Goal: Task Accomplishment & Management: Manage account settings

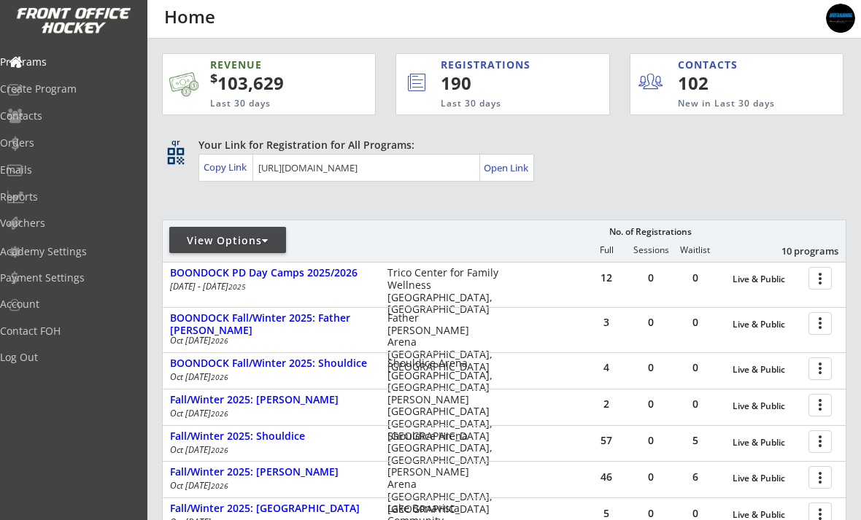
click at [232, 252] on div "View Options" at bounding box center [227, 240] width 117 height 26
select select ""Upcoming Programs""
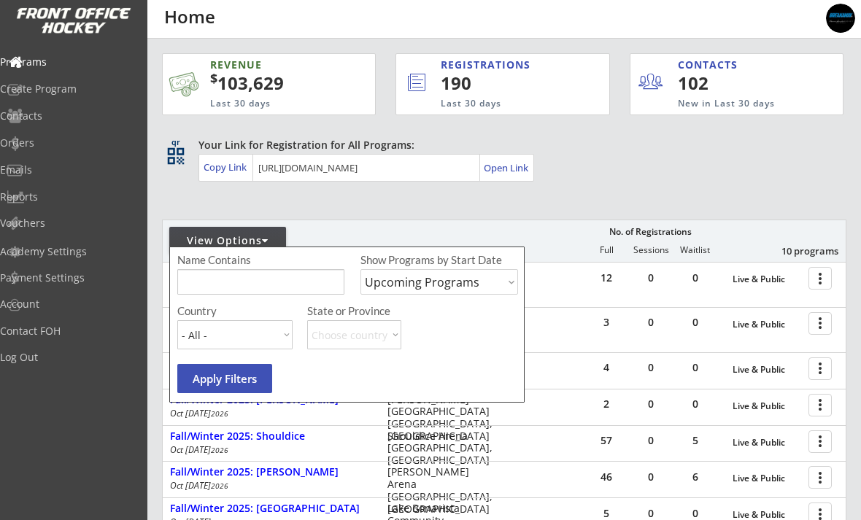
click at [695, 174] on div "Your Link for Registration for All Programs: Copy Link Open Link" at bounding box center [522, 160] width 648 height 44
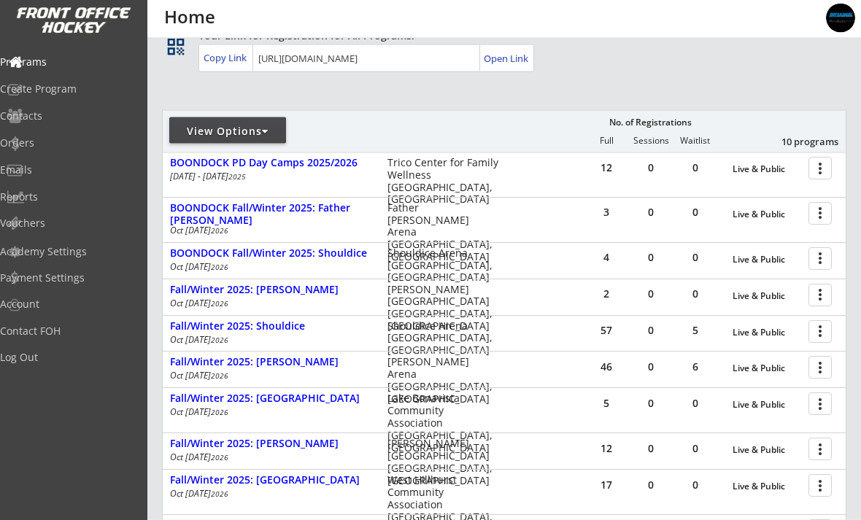
scroll to position [109, 0]
click at [816, 301] on div at bounding box center [823, 295] width 26 height 26
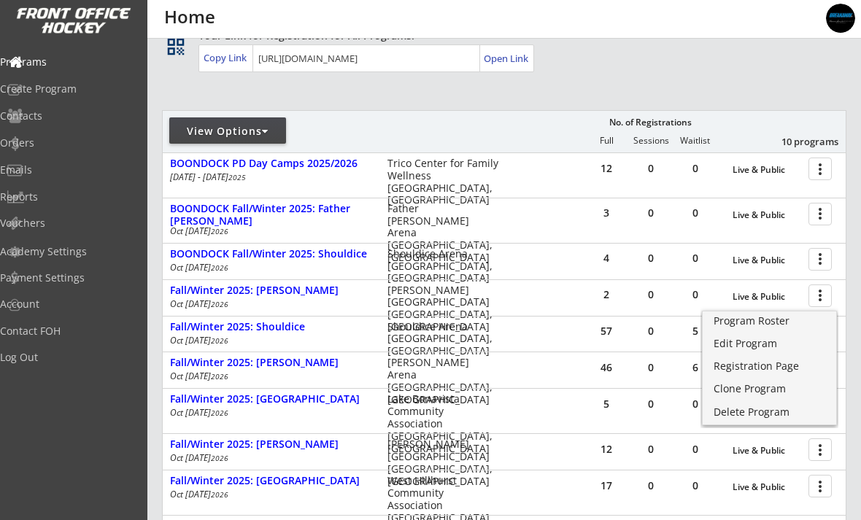
click at [771, 328] on link "Program Roster" at bounding box center [770, 323] width 134 height 22
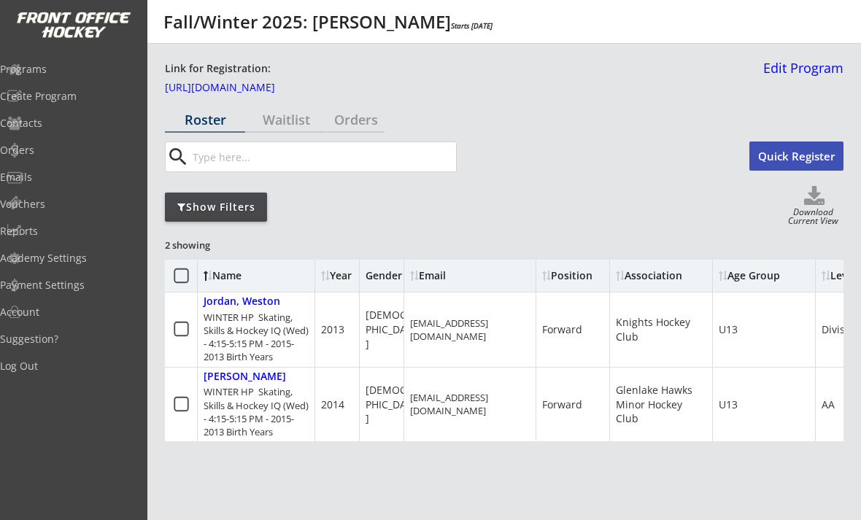
click at [814, 68] on link "Edit Program" at bounding box center [800, 74] width 86 height 26
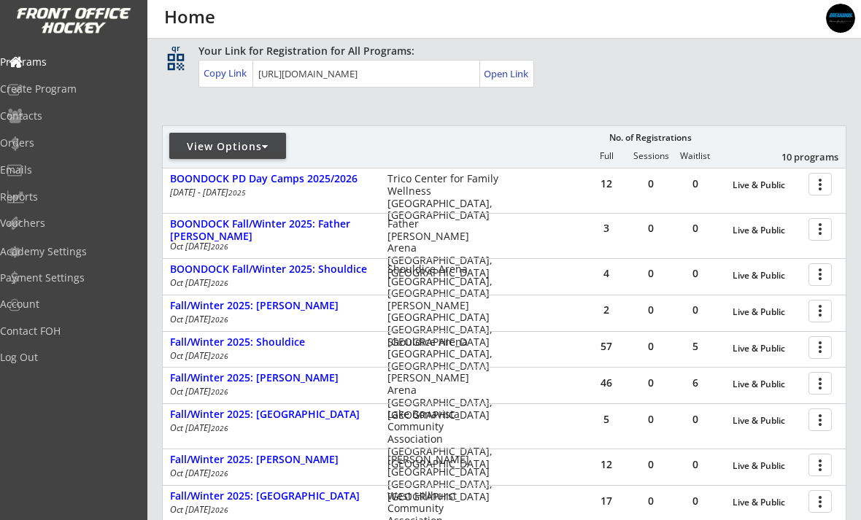
scroll to position [136, 0]
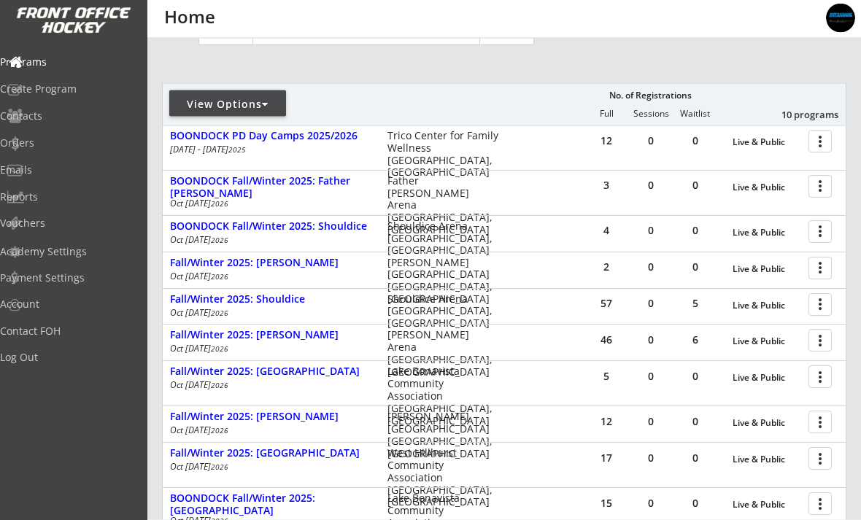
click at [816, 186] on div at bounding box center [823, 187] width 26 height 26
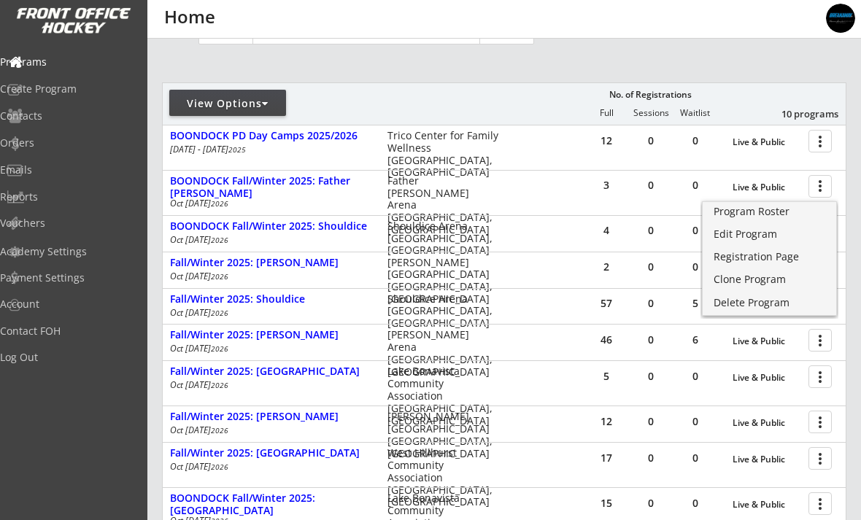
click at [756, 232] on div "Edit Program" at bounding box center [770, 234] width 112 height 10
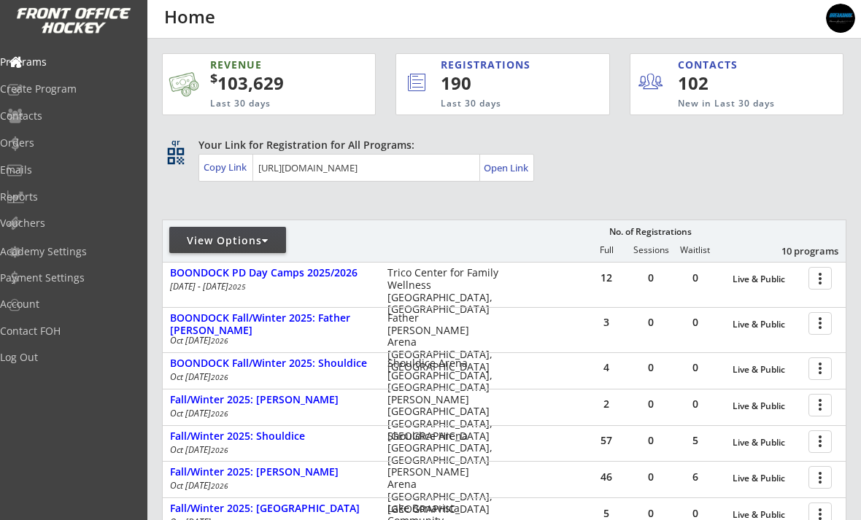
click at [811, 376] on div at bounding box center [823, 368] width 26 height 26
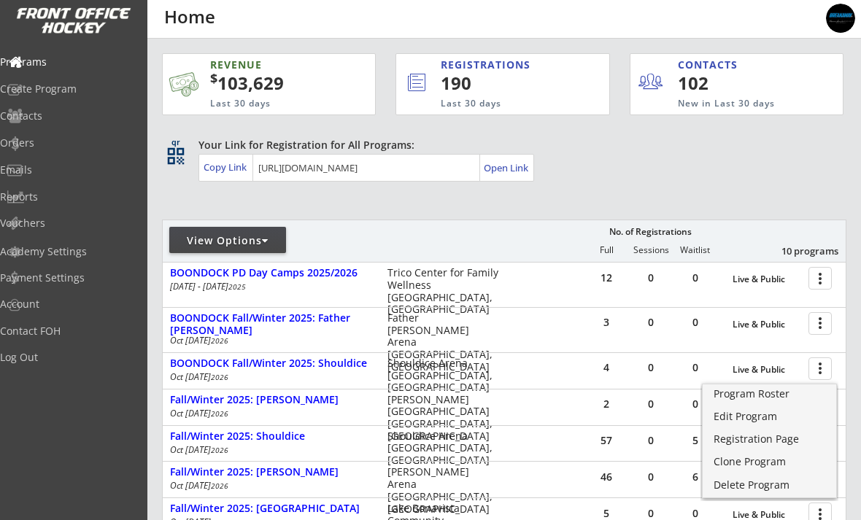
click at [760, 416] on div "Edit Program" at bounding box center [770, 417] width 112 height 10
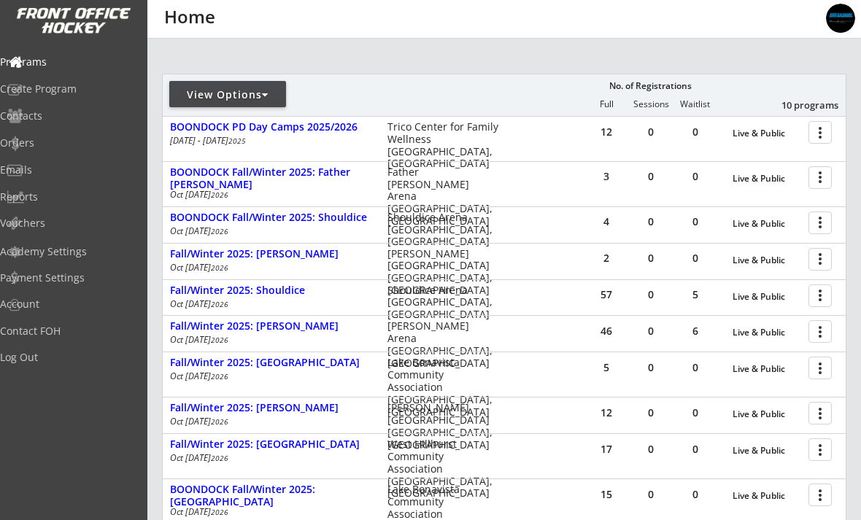
scroll to position [147, 0]
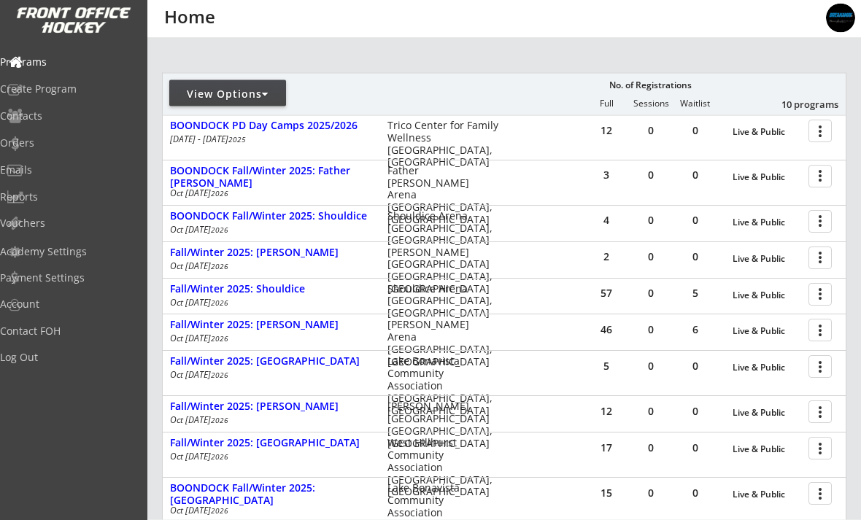
click at [816, 257] on div at bounding box center [823, 258] width 26 height 26
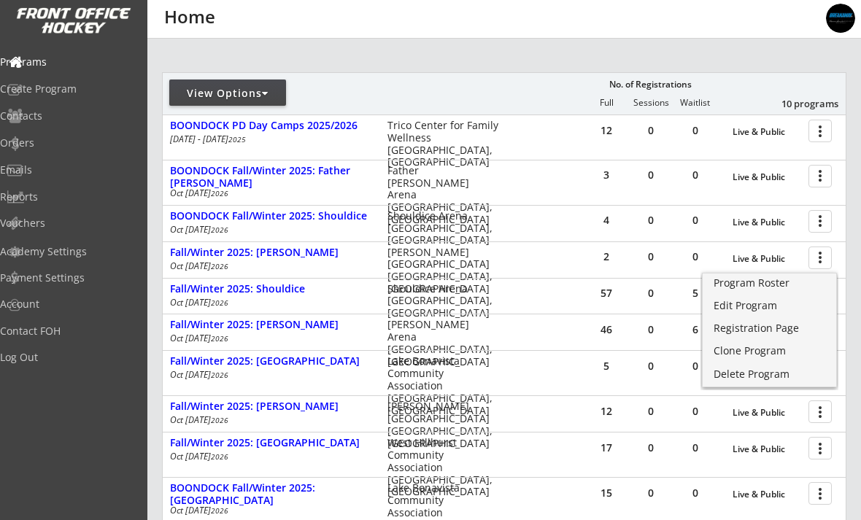
click at [752, 305] on div "Edit Program" at bounding box center [770, 306] width 112 height 10
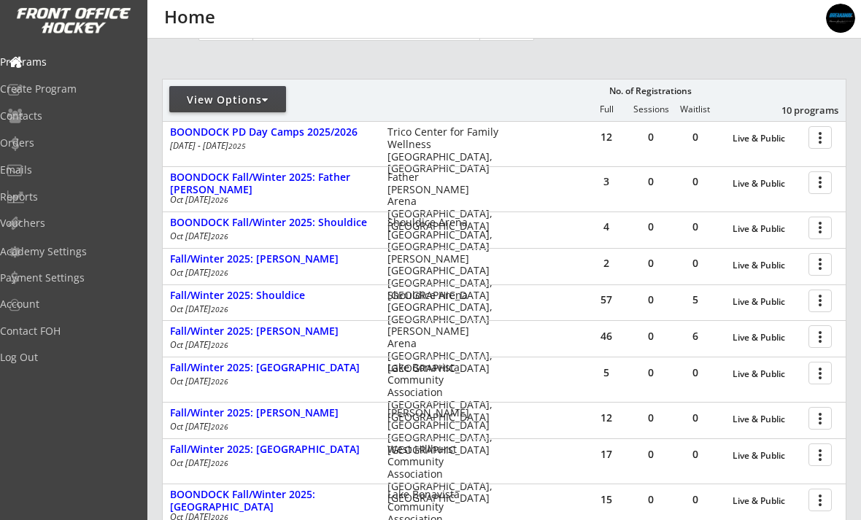
scroll to position [147, 0]
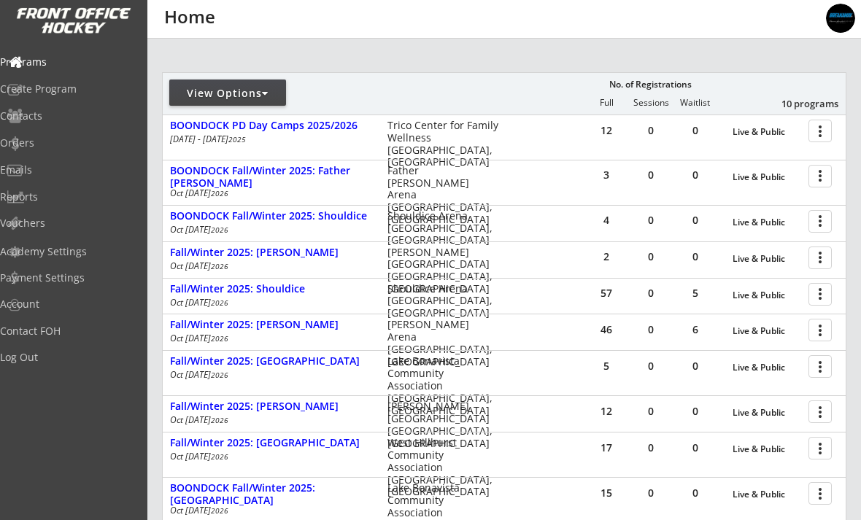
click at [822, 300] on div at bounding box center [823, 294] width 26 height 26
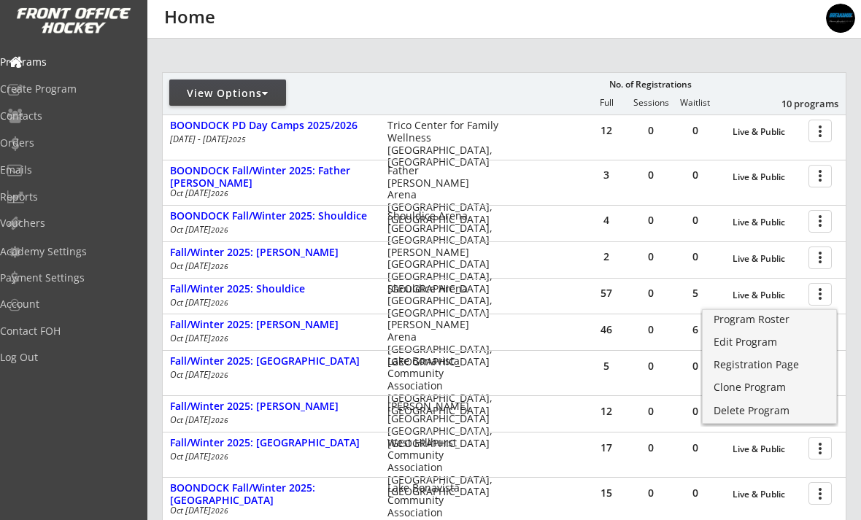
click at [760, 341] on div "Edit Program" at bounding box center [770, 342] width 112 height 10
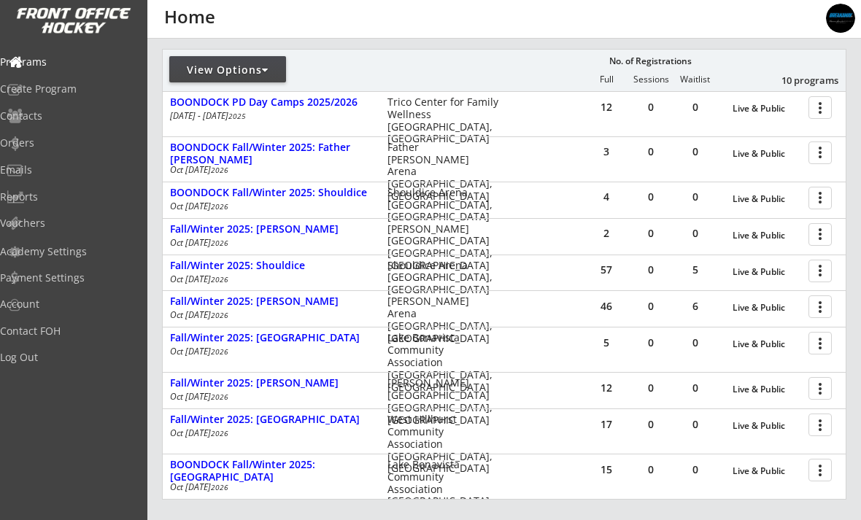
scroll to position [172, 0]
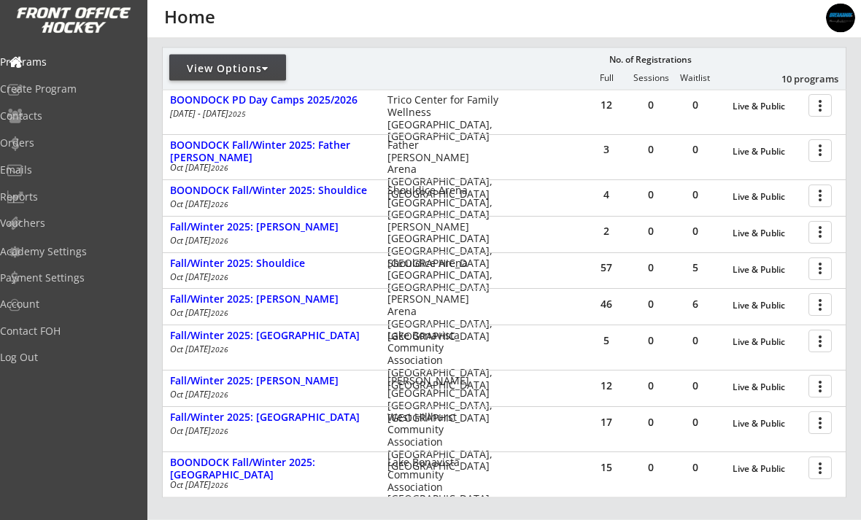
click at [823, 300] on div at bounding box center [823, 305] width 26 height 26
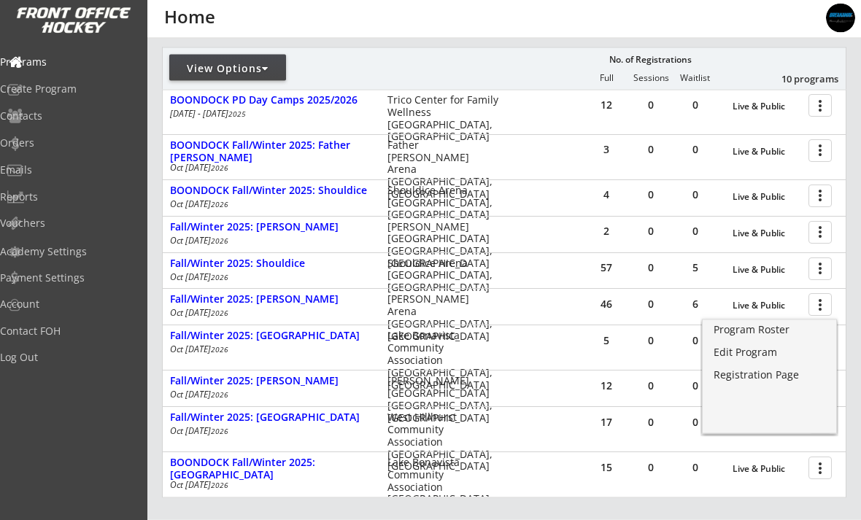
scroll to position [173, 0]
click at [766, 352] on div "Edit Program" at bounding box center [770, 352] width 112 height 10
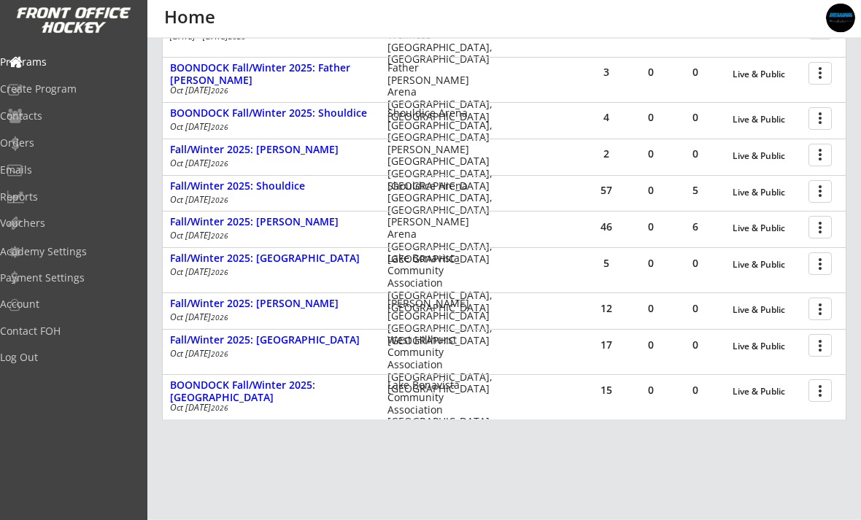
scroll to position [250, 0]
click at [822, 260] on div at bounding box center [823, 263] width 26 height 26
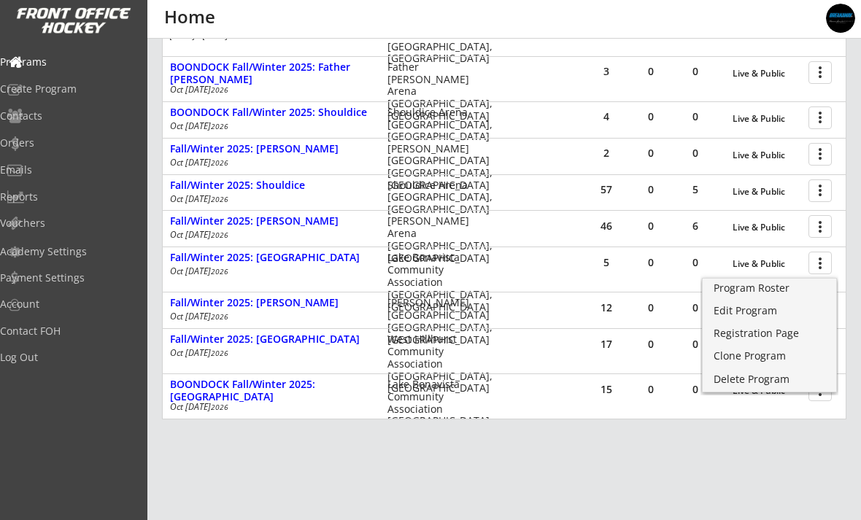
click at [768, 288] on div "Program Roster" at bounding box center [770, 288] width 112 height 10
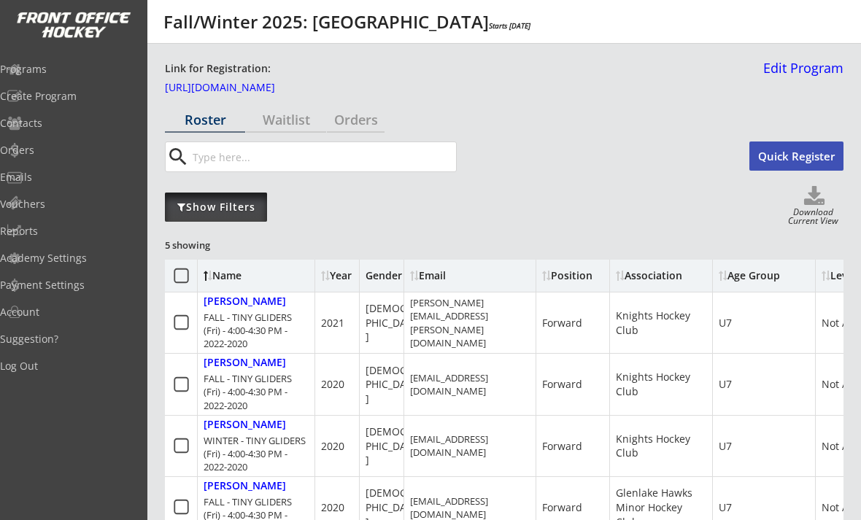
click at [190, 219] on div "Show Filters" at bounding box center [216, 207] width 102 height 29
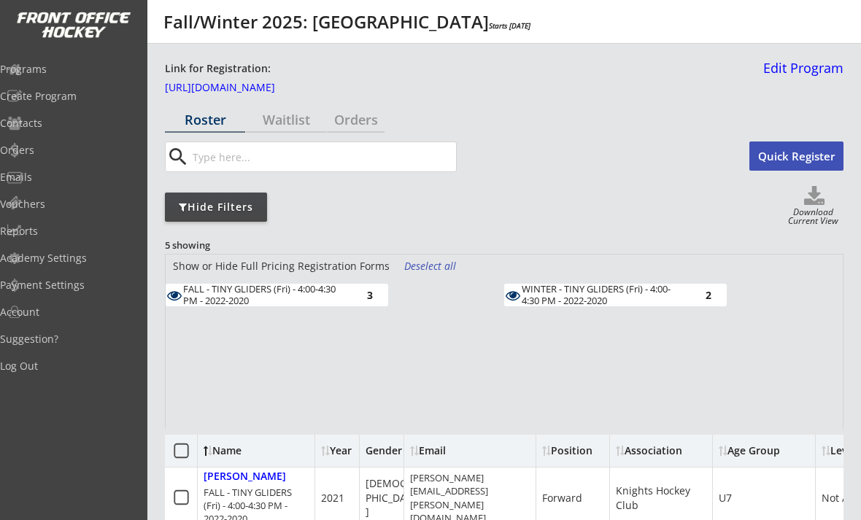
click at [185, 207] on div "Hide Filters" at bounding box center [216, 207] width 102 height 15
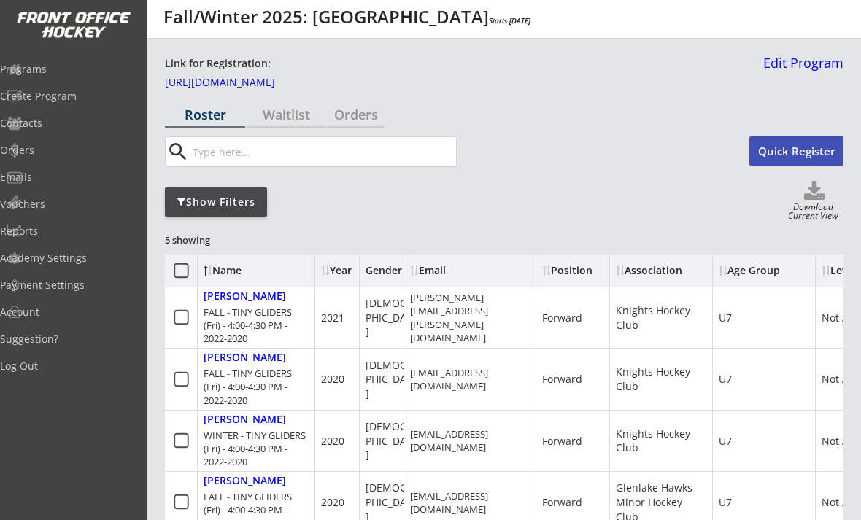
scroll to position [30, 0]
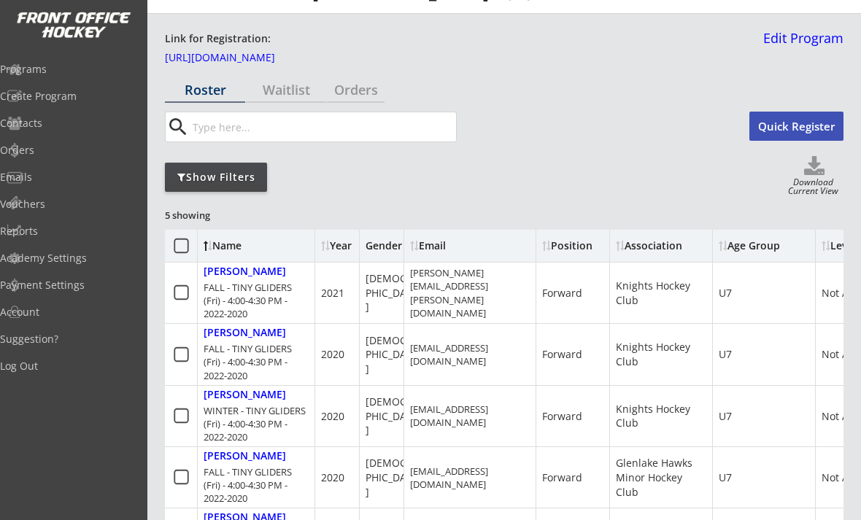
click at [822, 39] on link "Edit Program" at bounding box center [800, 44] width 86 height 26
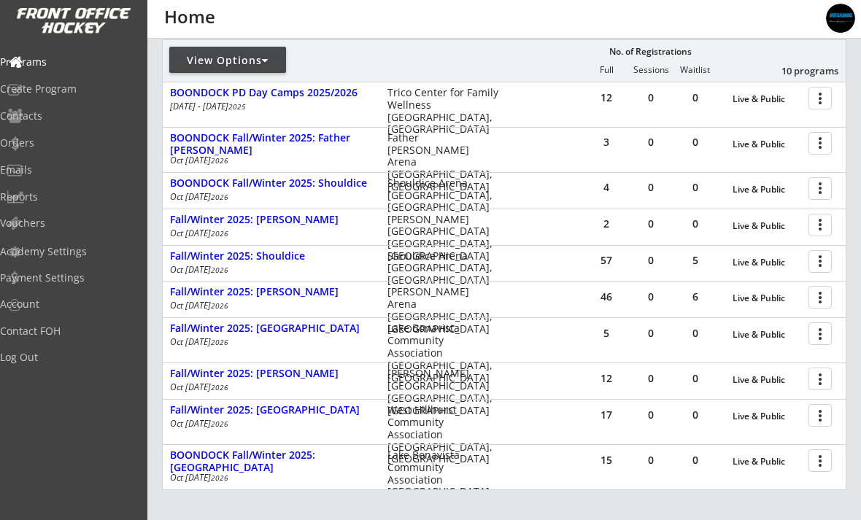
scroll to position [186, 0]
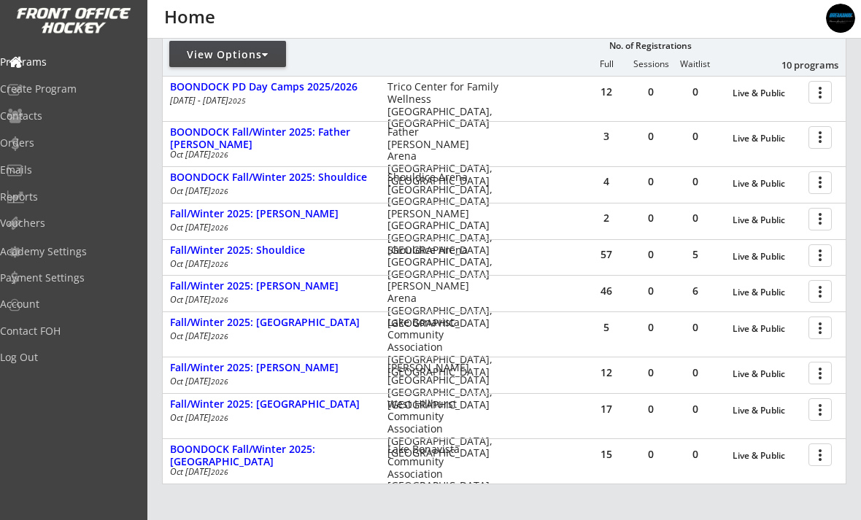
click at [814, 381] on div at bounding box center [823, 373] width 26 height 26
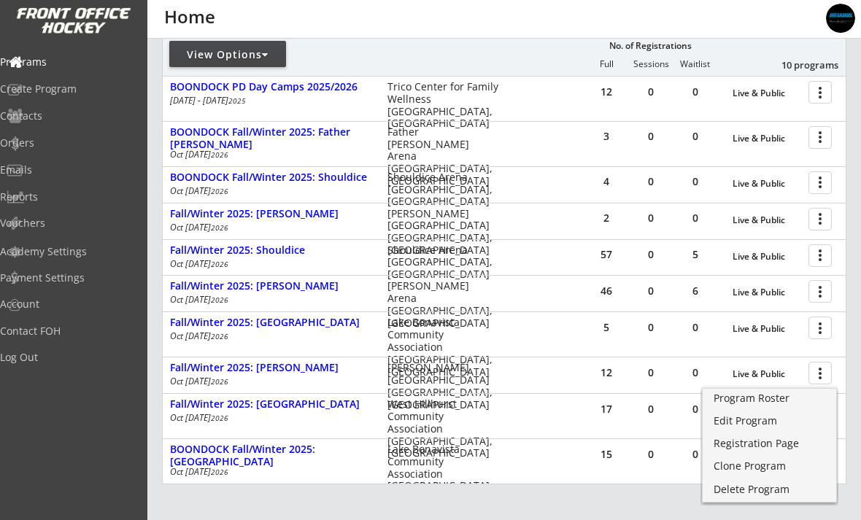
click at [747, 422] on div "Edit Program" at bounding box center [770, 421] width 112 height 10
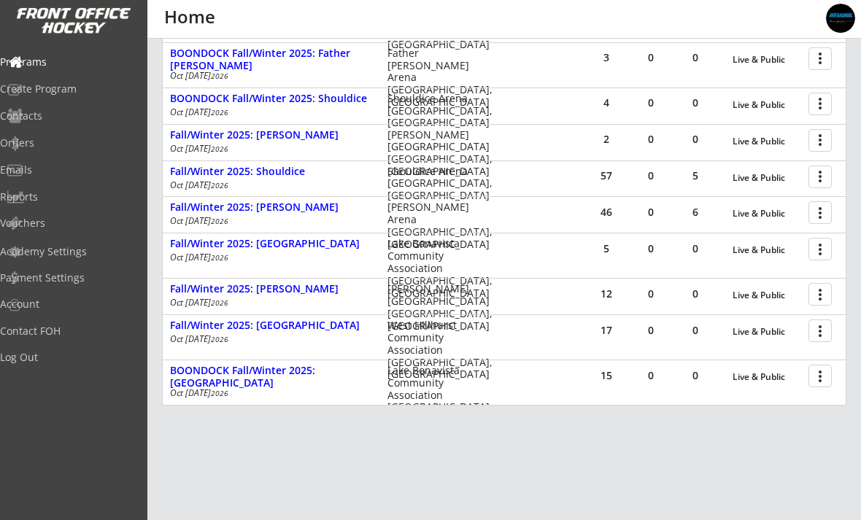
scroll to position [270, 0]
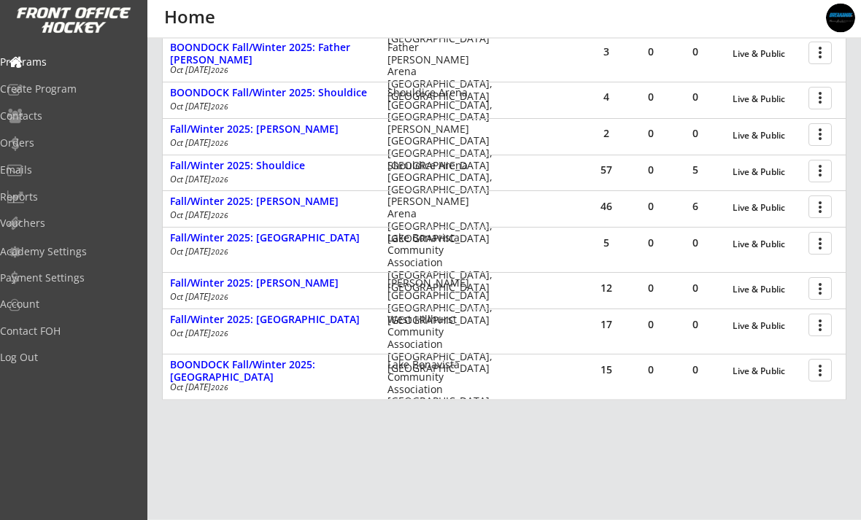
click at [817, 325] on div at bounding box center [823, 325] width 26 height 26
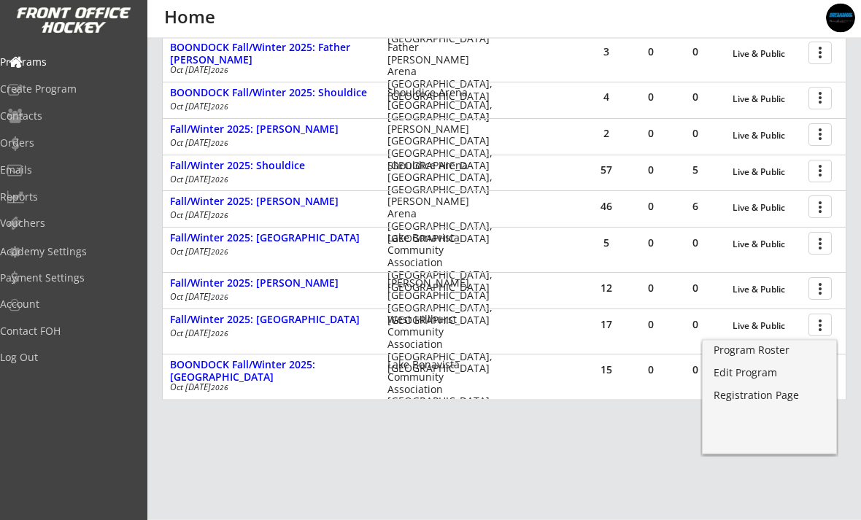
scroll to position [271, 0]
click at [719, 377] on div "Edit Program" at bounding box center [770, 373] width 112 height 10
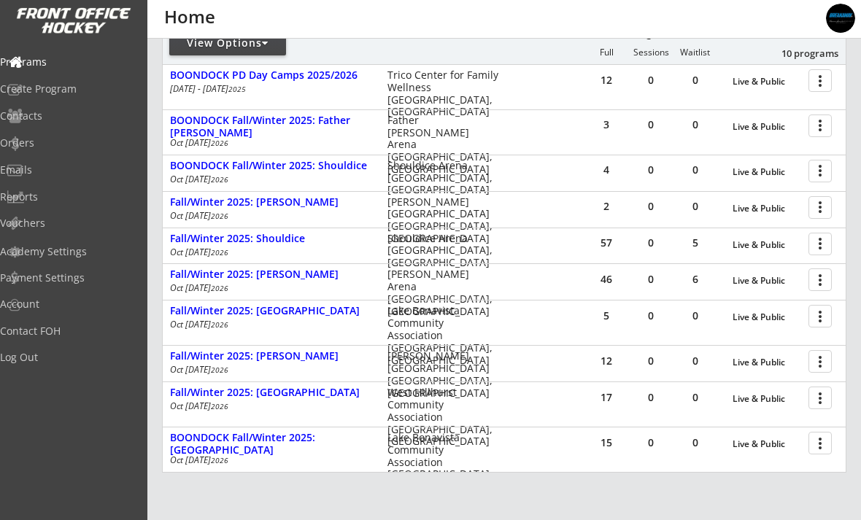
scroll to position [271, 0]
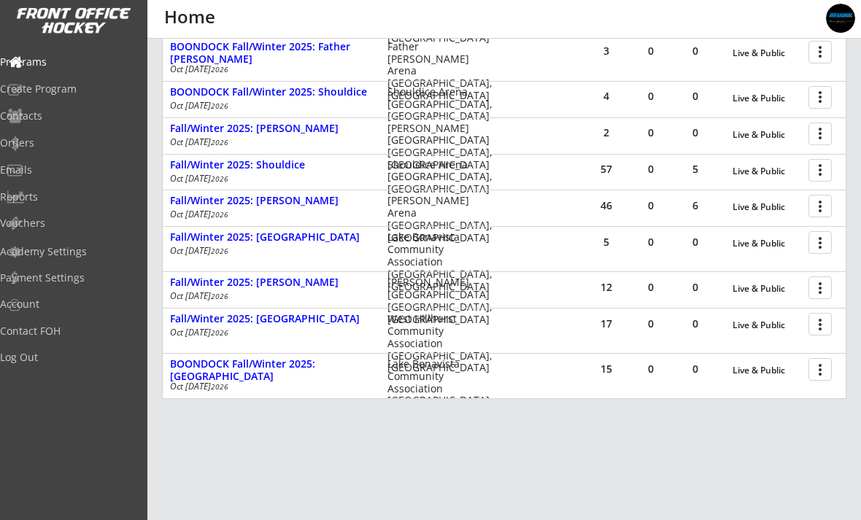
click at [818, 367] on div at bounding box center [823, 369] width 26 height 26
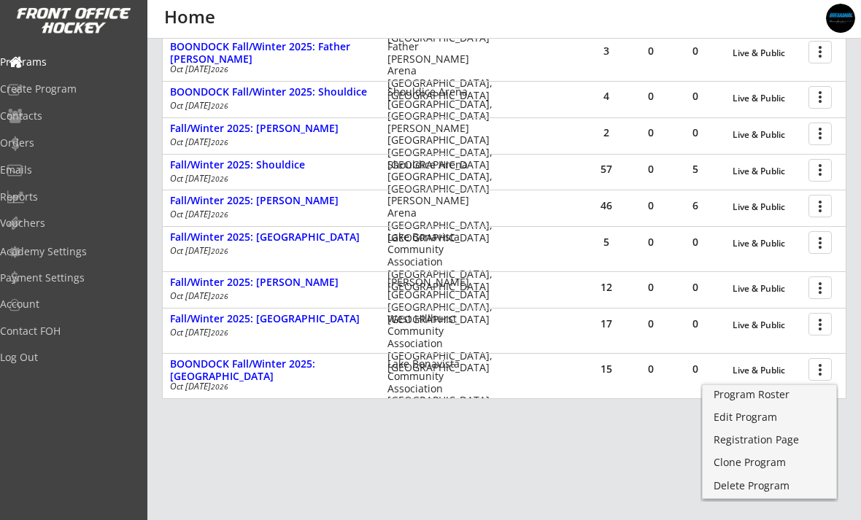
click at [718, 422] on div "Edit Program" at bounding box center [770, 417] width 112 height 10
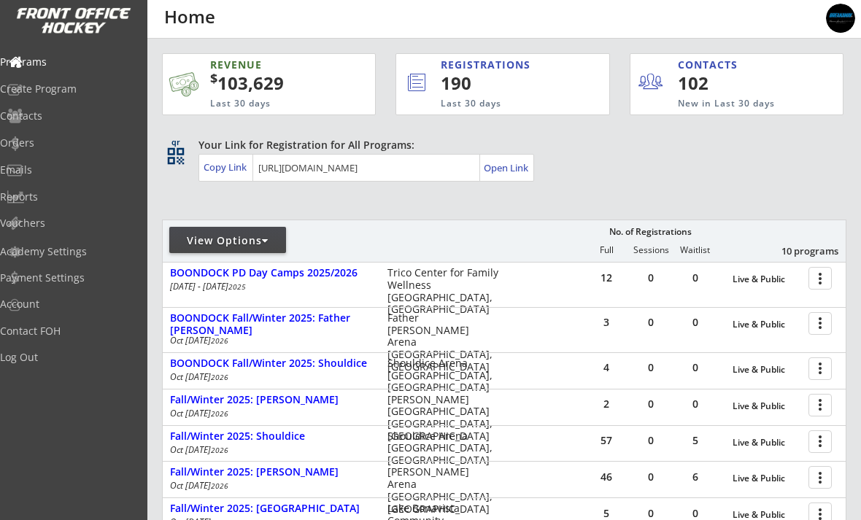
click at [38, 145] on div "Orders" at bounding box center [69, 143] width 139 height 10
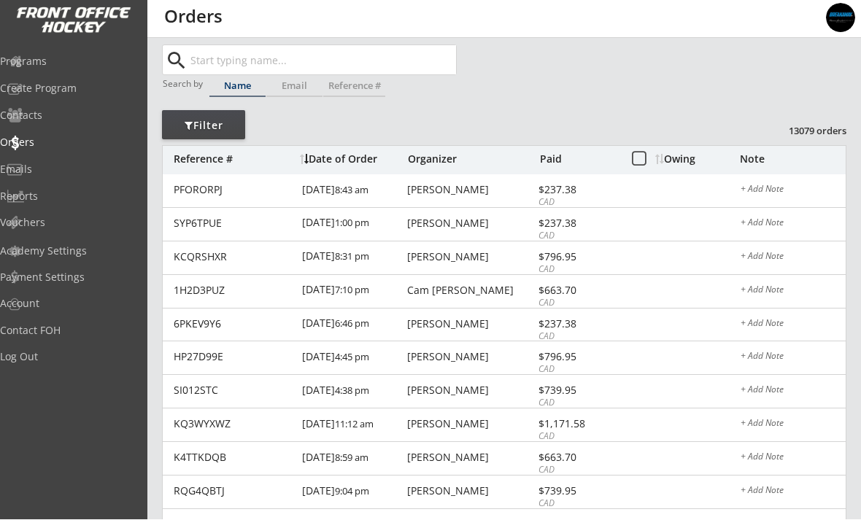
scroll to position [28, 0]
click at [186, 194] on div "PFORORPJ" at bounding box center [234, 190] width 120 height 10
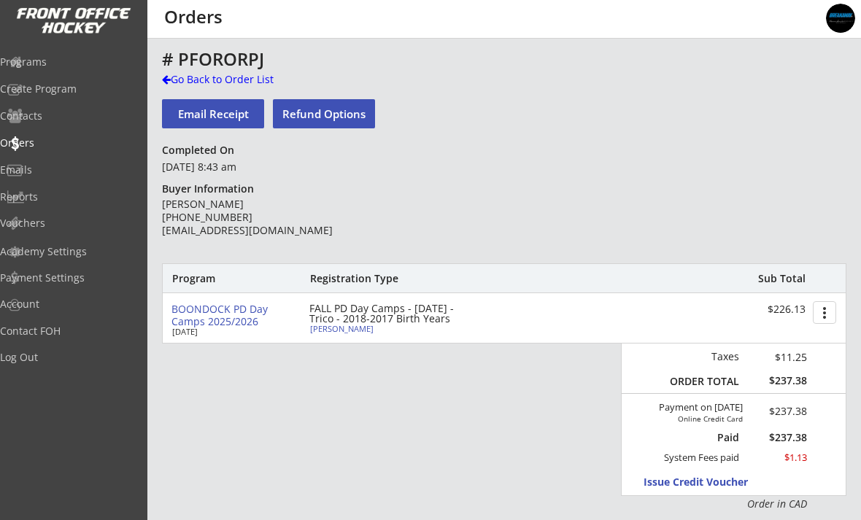
click at [185, 82] on div "Go Back to Order List" at bounding box center [237, 79] width 150 height 15
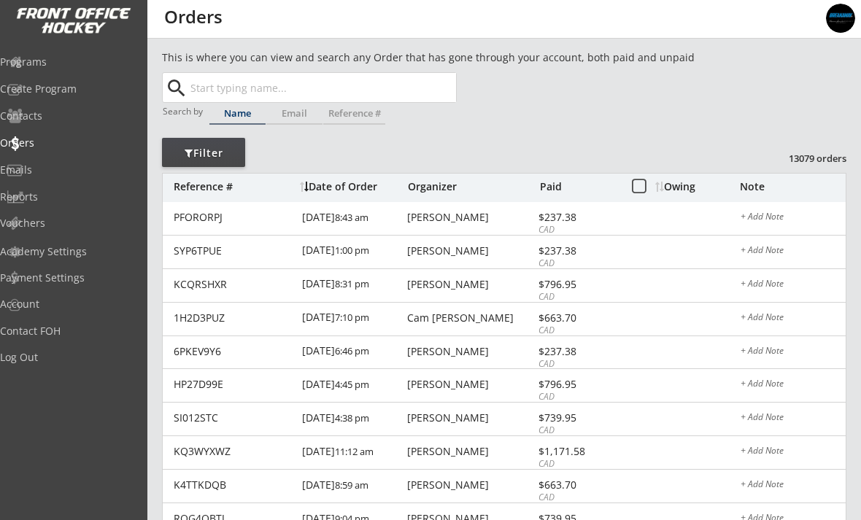
click at [63, 58] on div "Programs" at bounding box center [69, 62] width 139 height 10
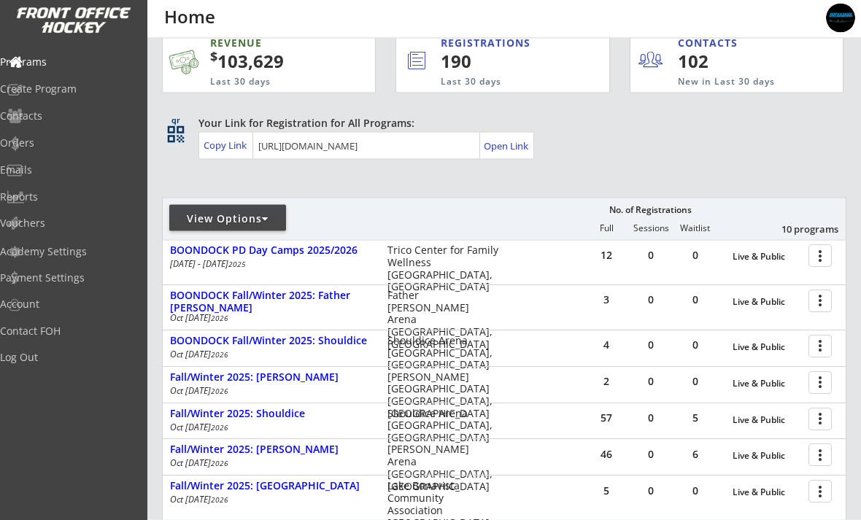
click at [821, 381] on div at bounding box center [823, 383] width 26 height 26
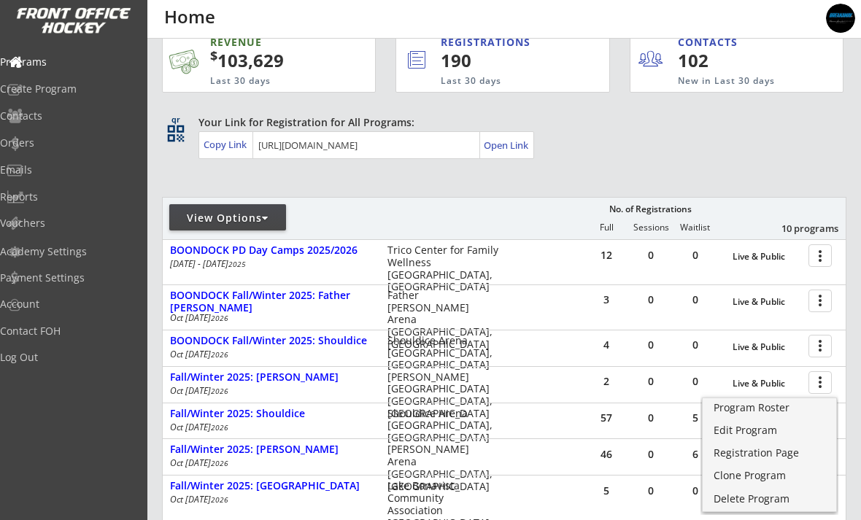
click at [772, 454] on div "Registration Page" at bounding box center [770, 453] width 112 height 10
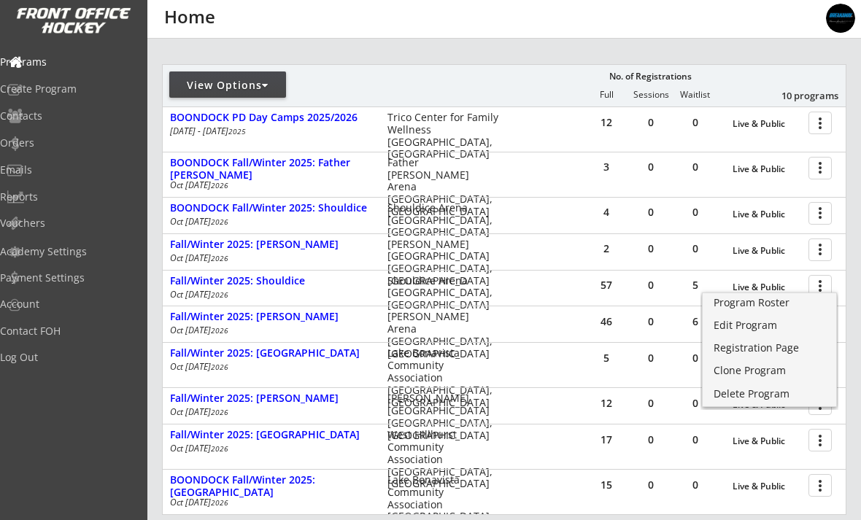
scroll to position [174, 0]
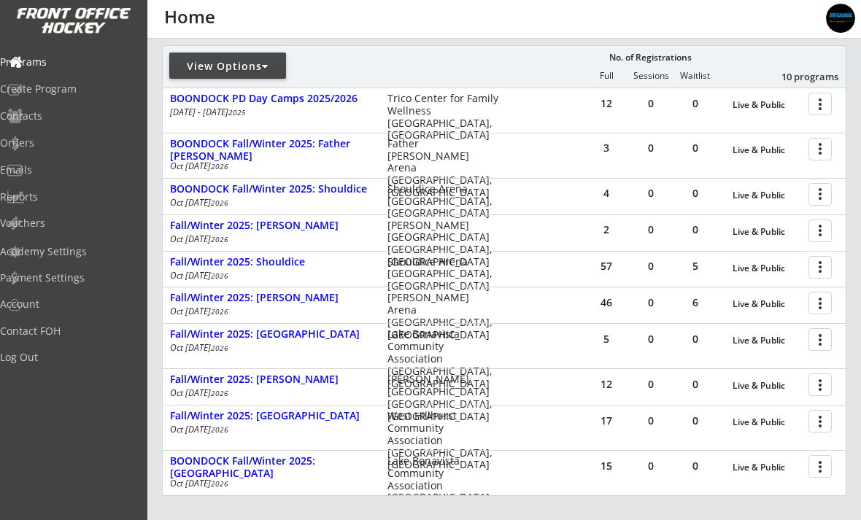
click at [225, 422] on div "Fall/Winter 2025: [GEOGRAPHIC_DATA]" at bounding box center [271, 416] width 202 height 12
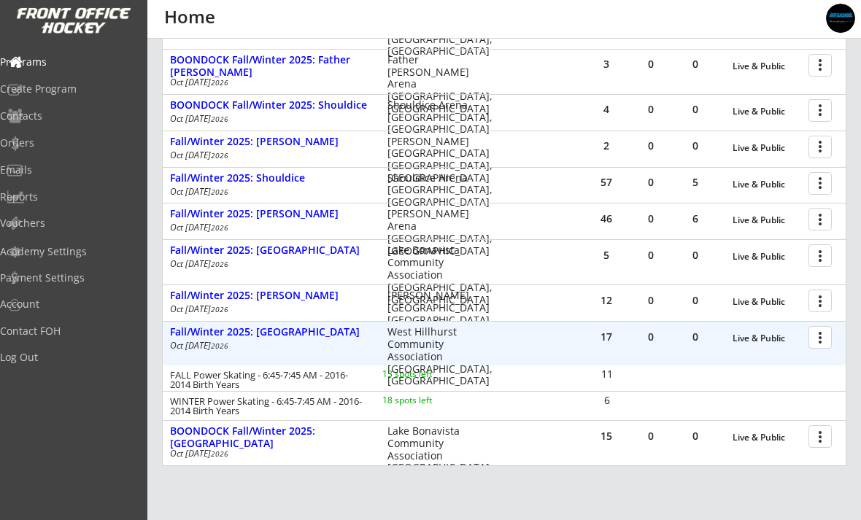
scroll to position [259, 0]
click at [64, 73] on div "Programs" at bounding box center [69, 63] width 139 height 26
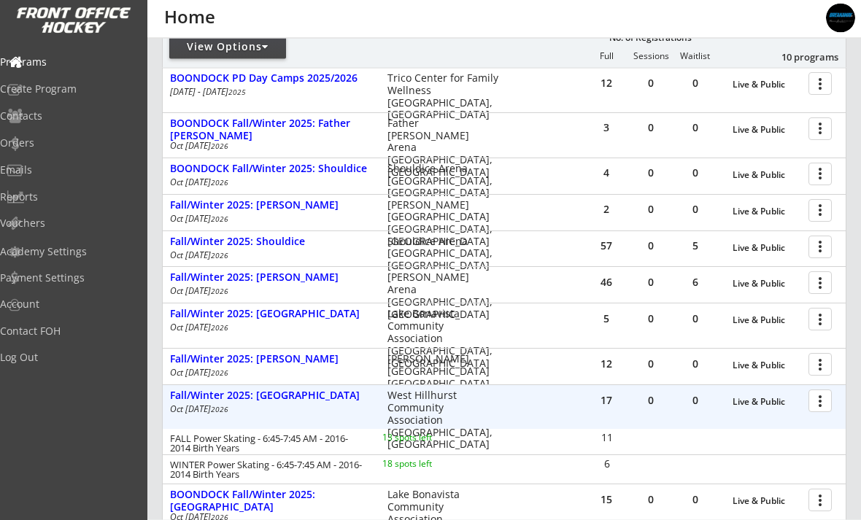
scroll to position [195, 0]
click at [823, 403] on div at bounding box center [823, 400] width 26 height 26
click at [822, 403] on div at bounding box center [823, 400] width 26 height 26
click at [208, 399] on div "Fall/Winter 2025: [GEOGRAPHIC_DATA]" at bounding box center [271, 396] width 202 height 12
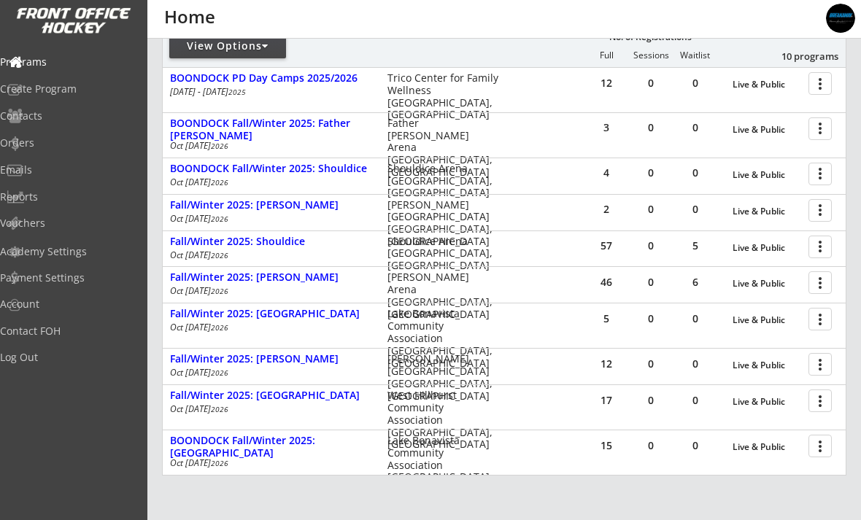
click at [824, 214] on div at bounding box center [823, 210] width 26 height 26
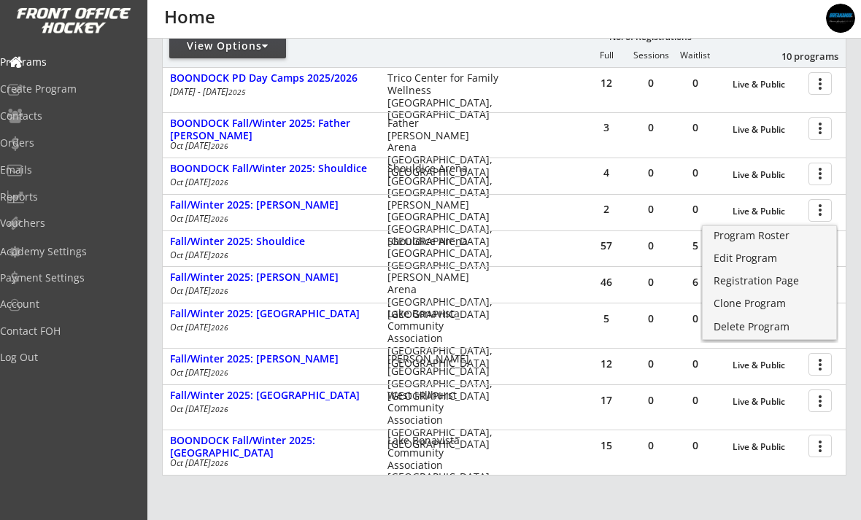
click at [773, 306] on div "Clone Program" at bounding box center [770, 303] width 112 height 10
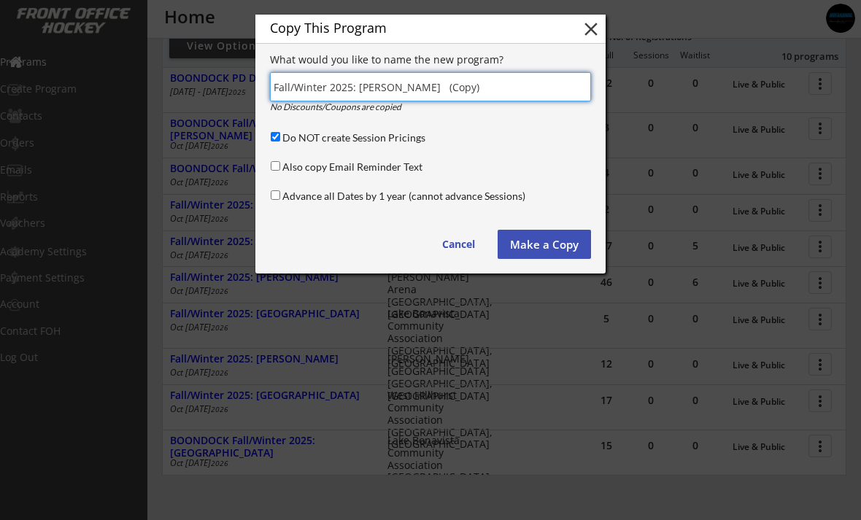
scroll to position [194, 0]
type input "Fall/Winter 2025/2026: Specialty Programs"
click at [544, 246] on button "Make a Copy" at bounding box center [544, 244] width 93 height 29
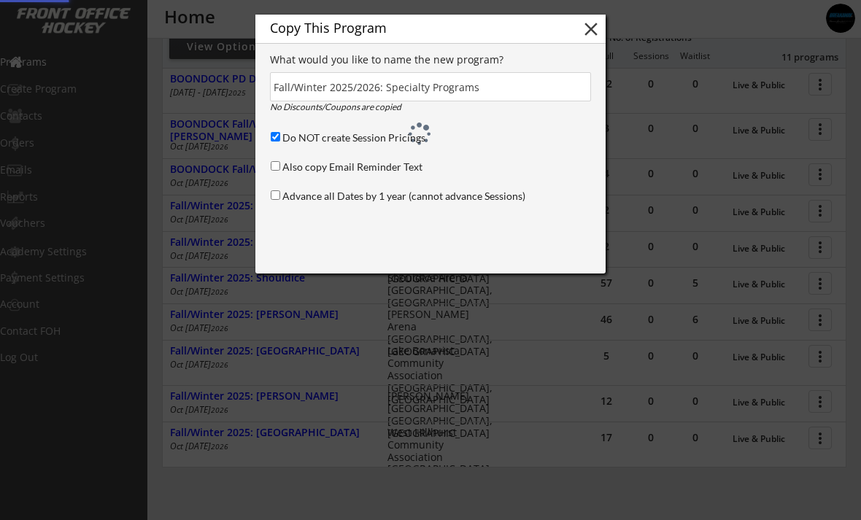
scroll to position [195, 0]
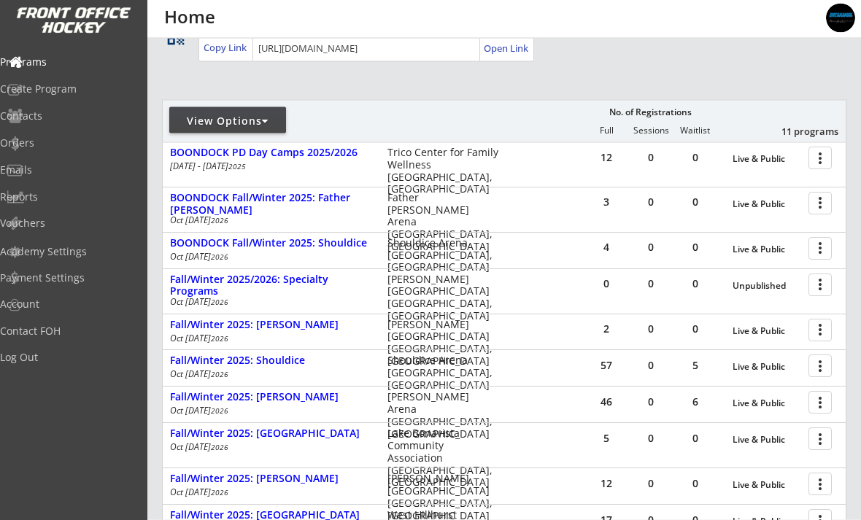
scroll to position [121, 0]
click at [814, 238] on div at bounding box center [823, 247] width 26 height 26
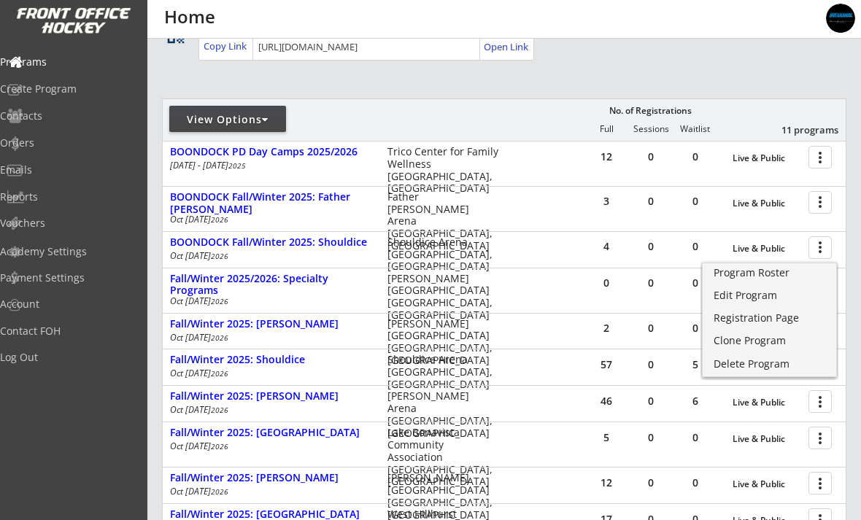
click at [781, 317] on div "Registration Page" at bounding box center [770, 318] width 112 height 10
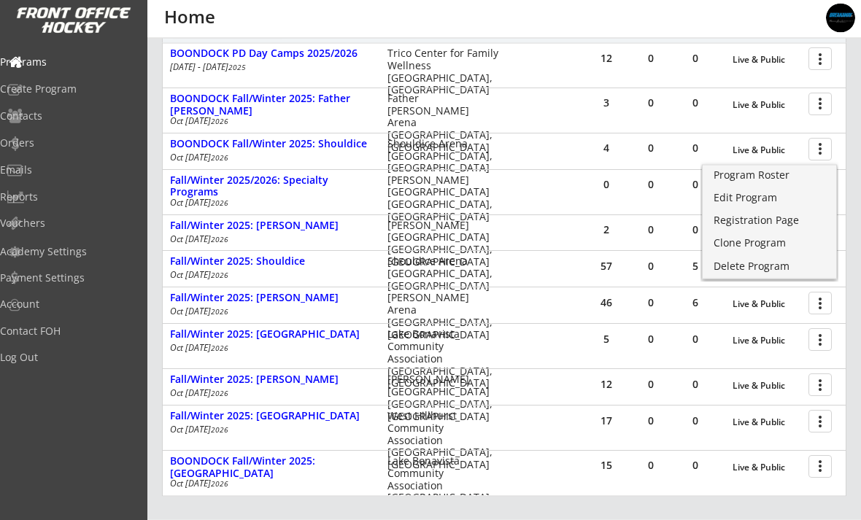
scroll to position [220, 0]
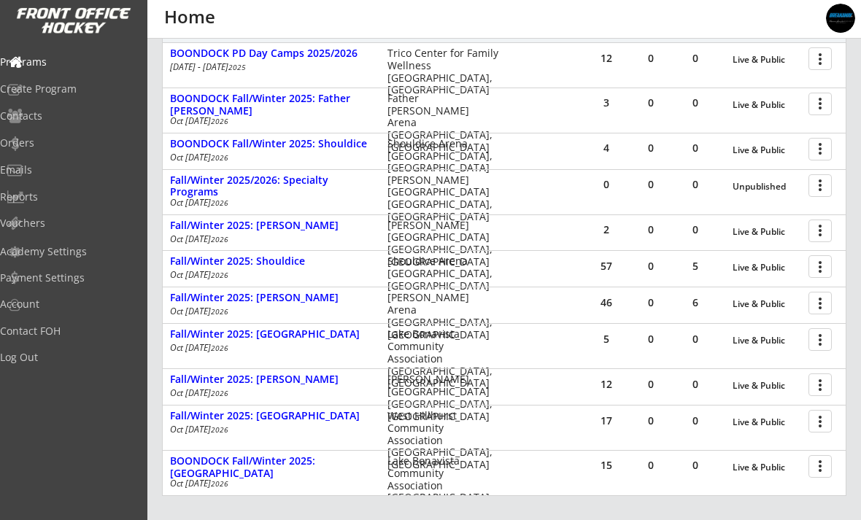
click at [823, 184] on div at bounding box center [823, 185] width 26 height 26
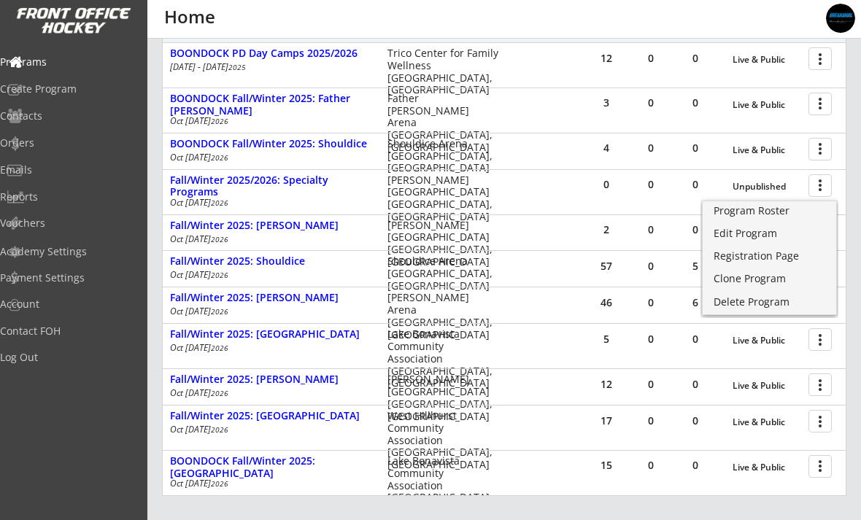
click at [764, 235] on div "Edit Program" at bounding box center [770, 233] width 112 height 10
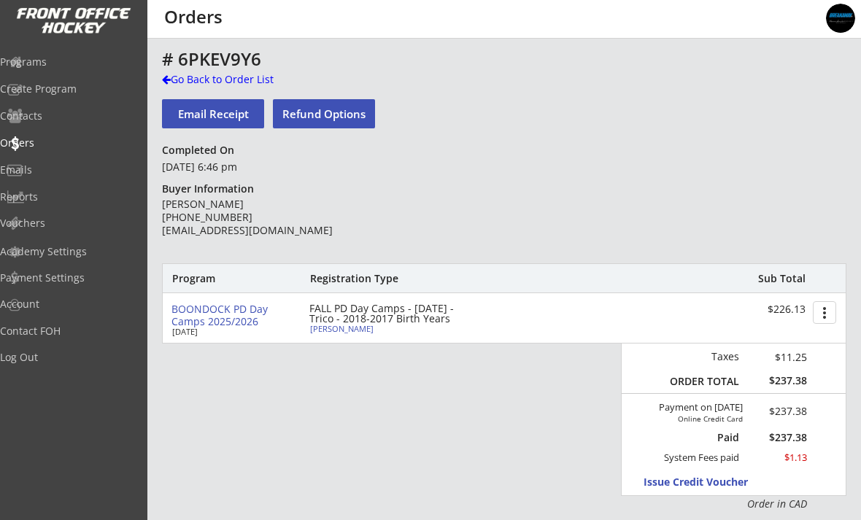
click at [56, 64] on div "Programs" at bounding box center [69, 62] width 139 height 10
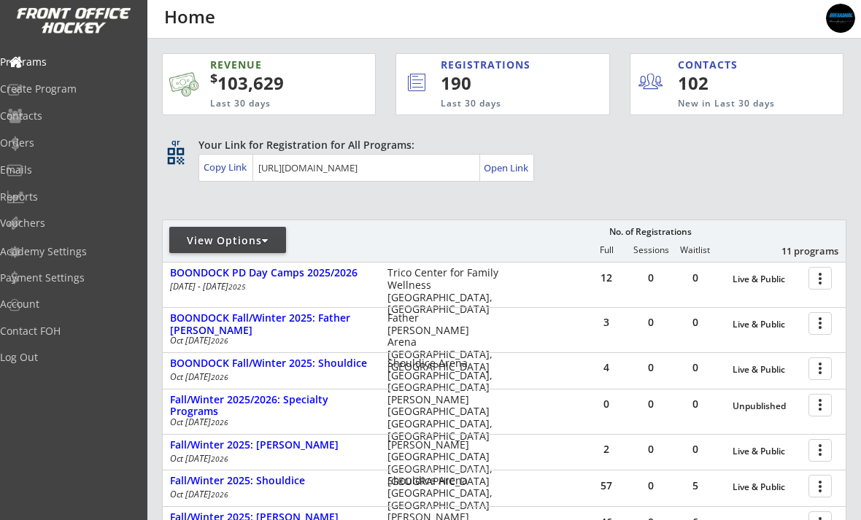
click at [226, 239] on div "View Options" at bounding box center [227, 240] width 117 height 15
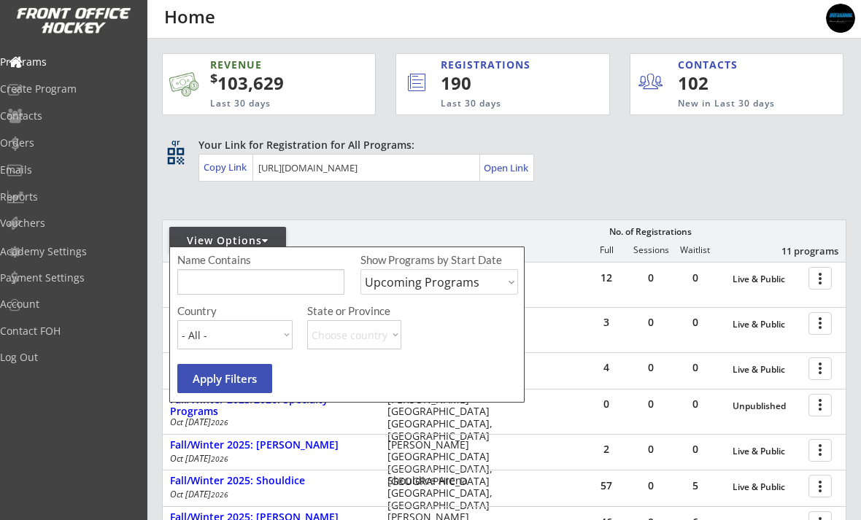
click at [502, 287] on select "Upcoming Programs Past Programs Specific Date Range" at bounding box center [439, 282] width 158 height 26
select select ""Past Programs""
click at [225, 375] on button "Apply Filters" at bounding box center [224, 378] width 95 height 29
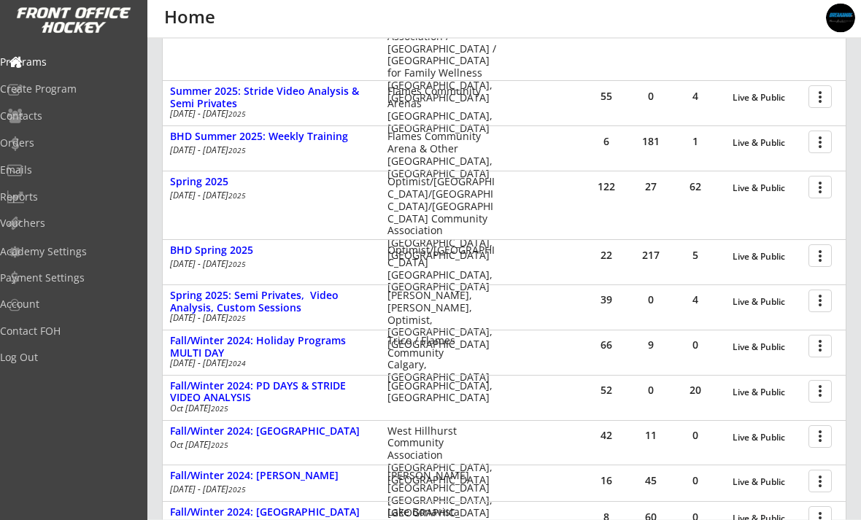
scroll to position [711, 0]
click at [826, 99] on div at bounding box center [823, 95] width 26 height 26
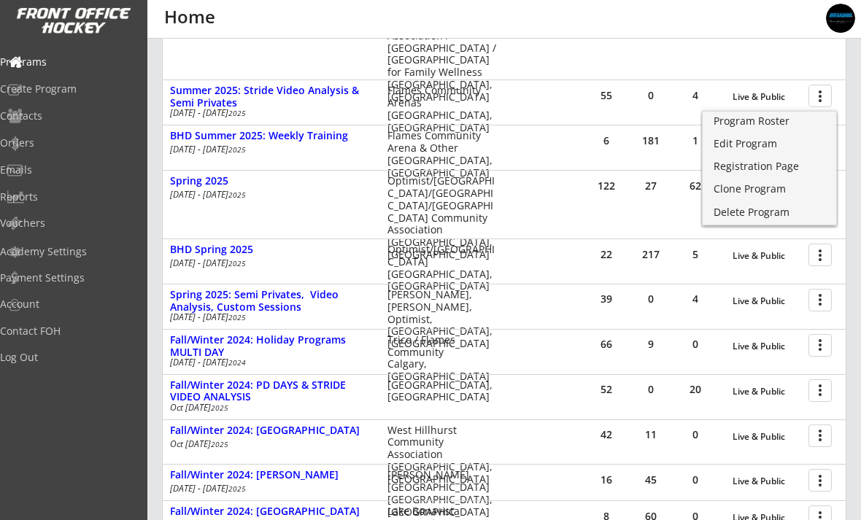
click at [784, 171] on div "Registration Page" at bounding box center [770, 166] width 112 height 10
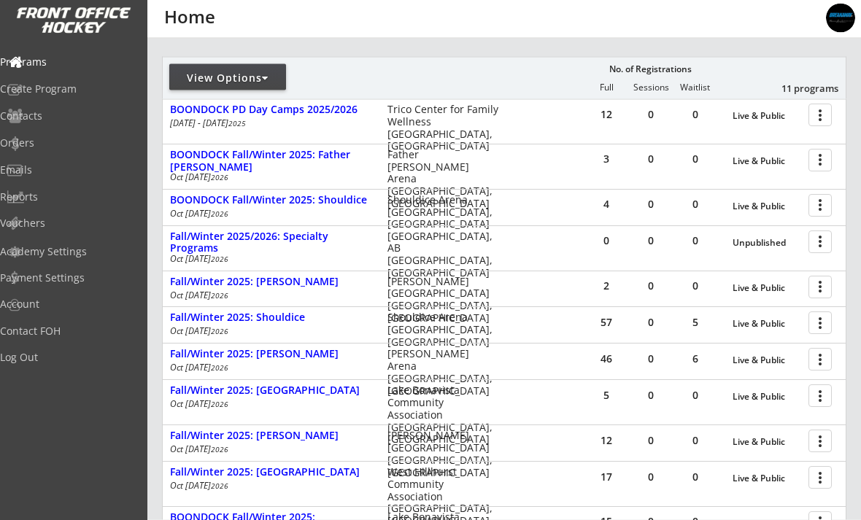
scroll to position [163, 0]
click at [809, 236] on button "more_vert" at bounding box center [819, 242] width 23 height 23
click at [819, 244] on div at bounding box center [823, 241] width 26 height 26
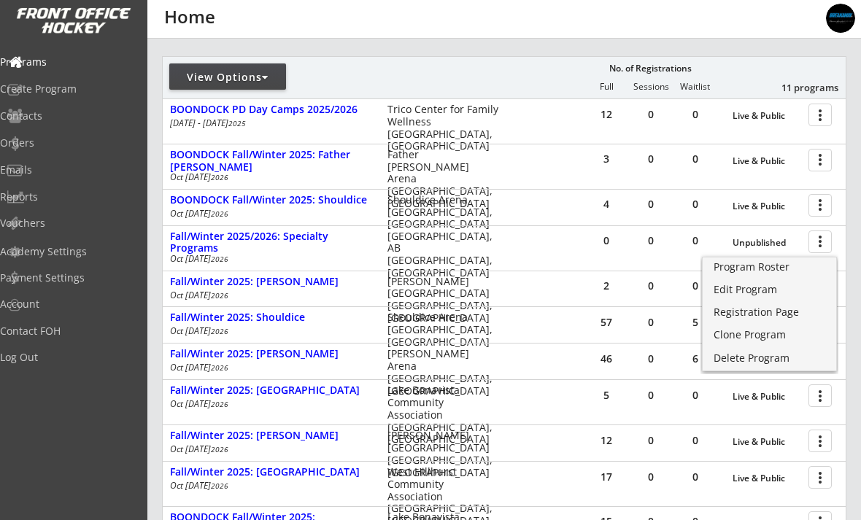
click at [756, 293] on div "Edit Program" at bounding box center [770, 290] width 112 height 10
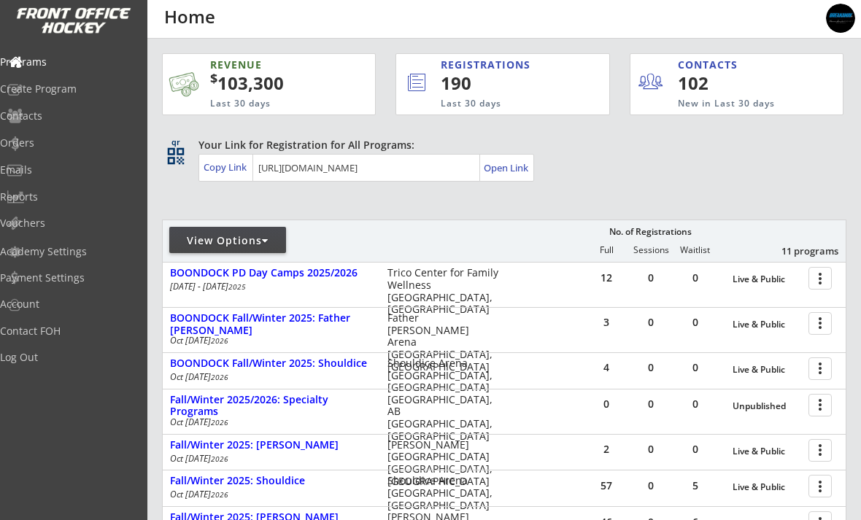
click at [819, 408] on div at bounding box center [823, 405] width 26 height 26
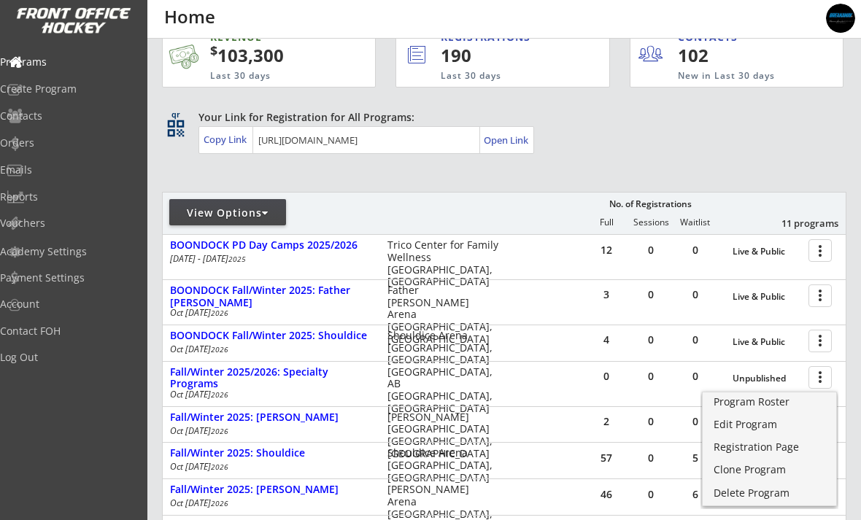
scroll to position [28, 0]
click at [771, 381] on div "Unpublished" at bounding box center [767, 378] width 69 height 10
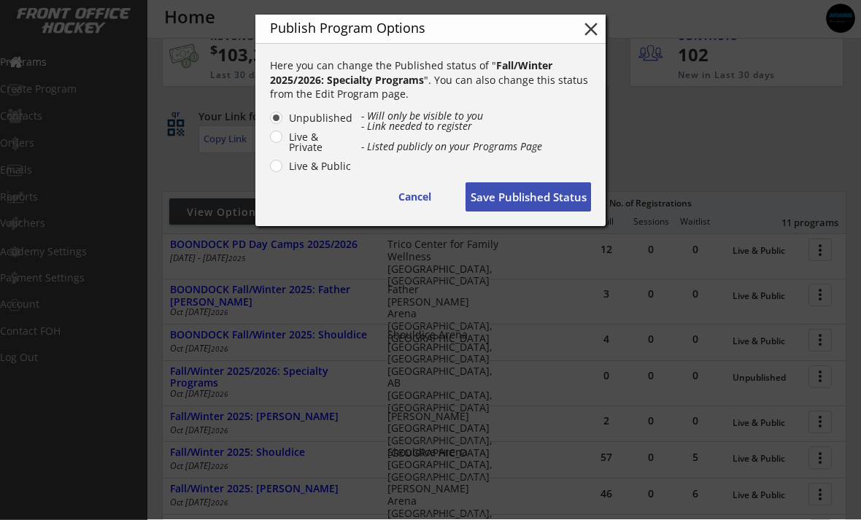
click at [771, 377] on div at bounding box center [430, 259] width 861 height 520
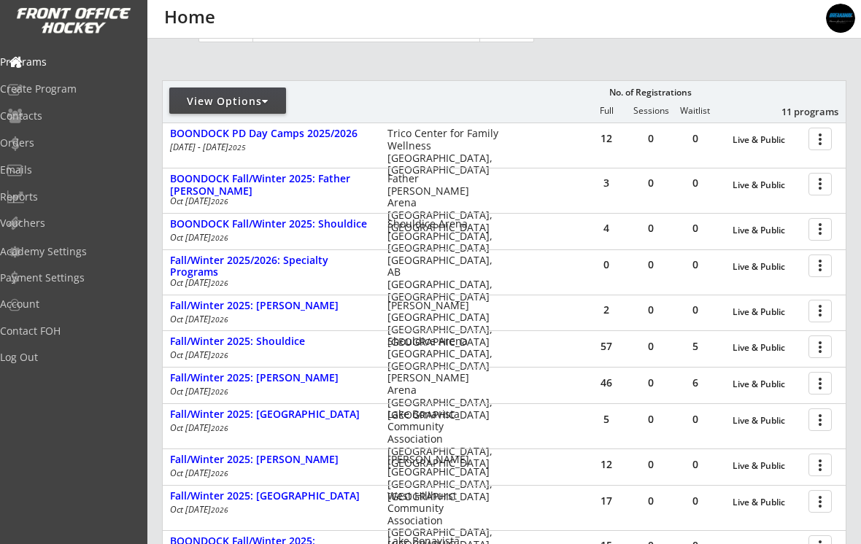
scroll to position [144, 0]
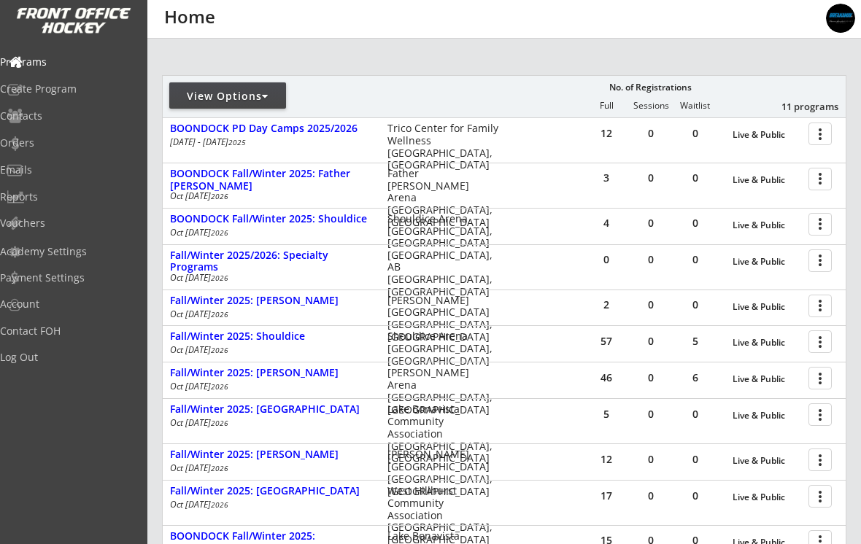
click at [190, 179] on div "BOONDOCK Fall/Winter 2025: Father [PERSON_NAME]" at bounding box center [271, 180] width 202 height 25
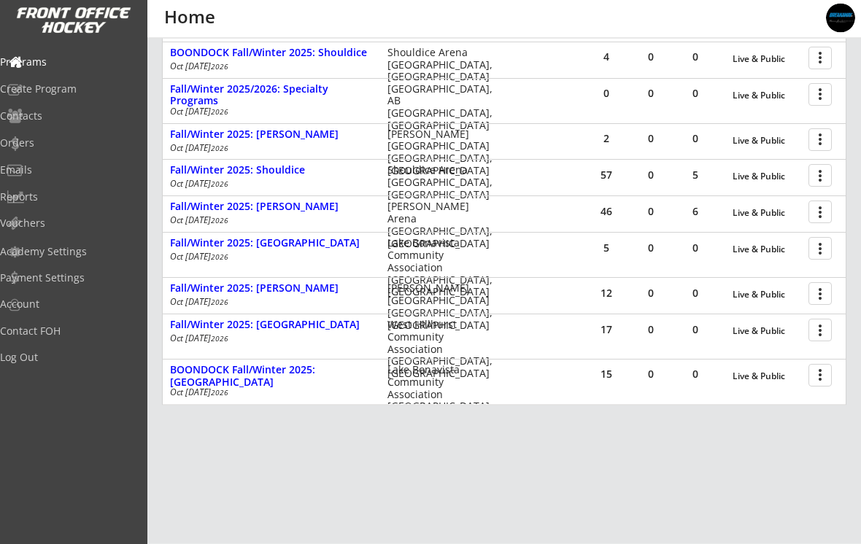
scroll to position [654, 0]
click at [194, 247] on div "Fall/Winter 2025: [GEOGRAPHIC_DATA]" at bounding box center [271, 243] width 202 height 12
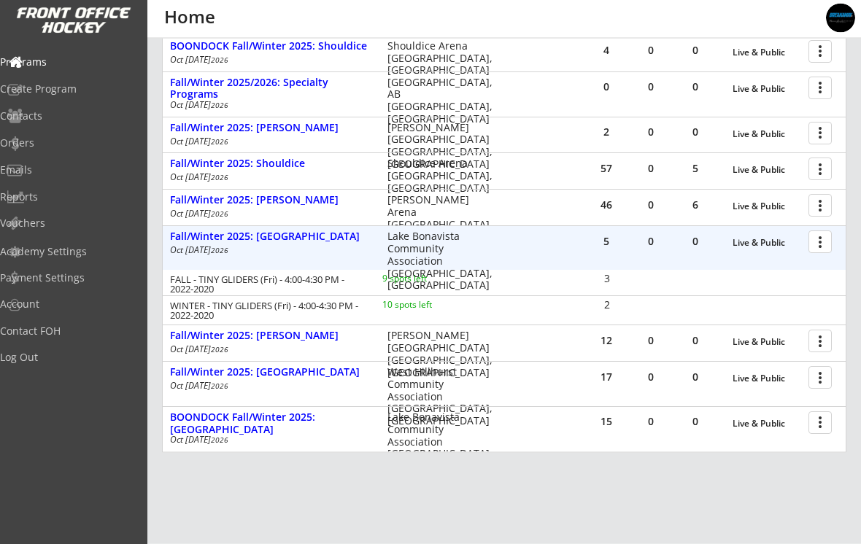
scroll to position [714, 0]
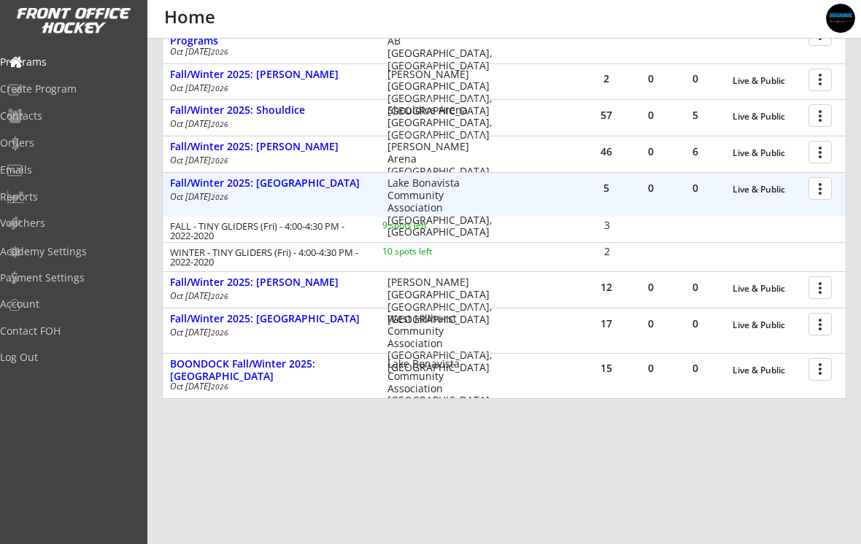
click at [190, 285] on div "Fall/Winter 2025: [PERSON_NAME]" at bounding box center [271, 283] width 202 height 12
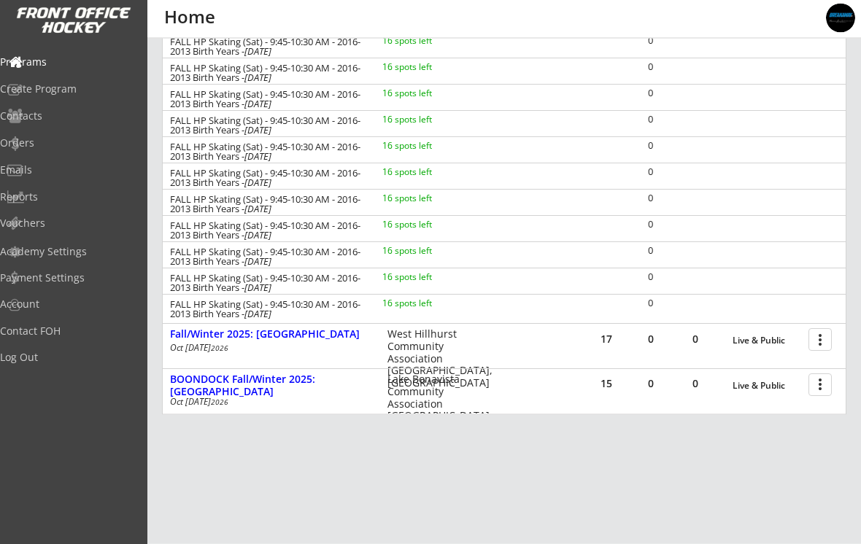
scroll to position [1083, 0]
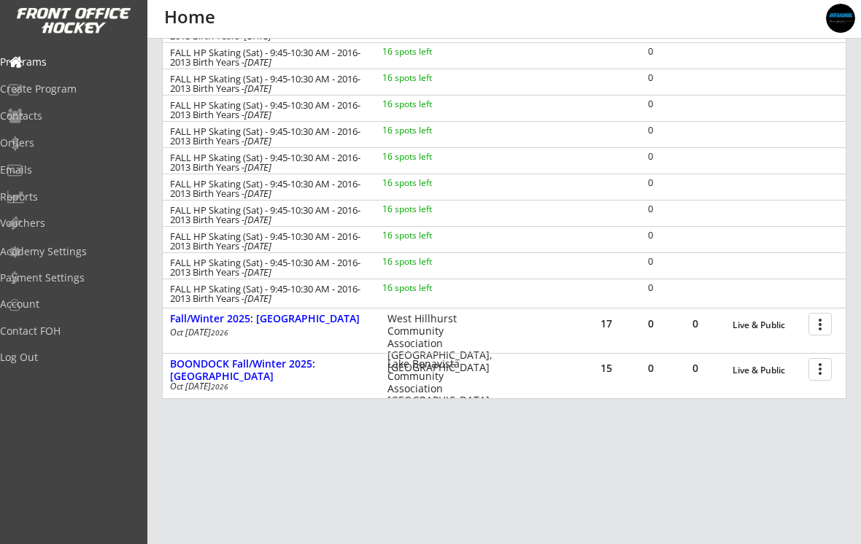
click at [198, 322] on div "Fall/Winter 2025: [GEOGRAPHIC_DATA]" at bounding box center [271, 319] width 202 height 12
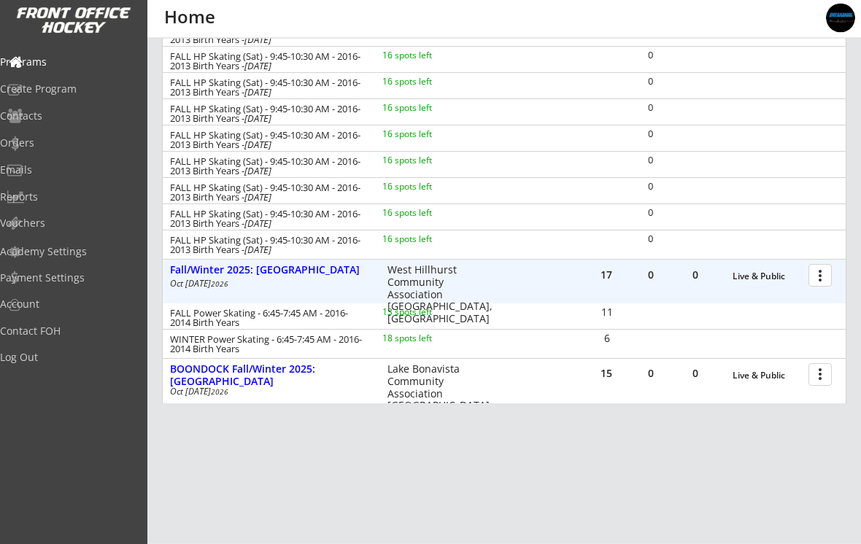
scroll to position [1137, 0]
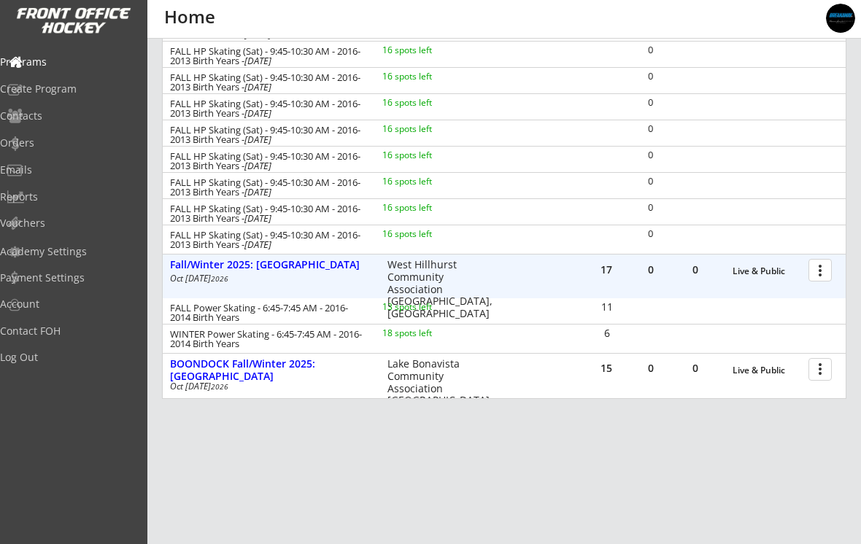
click at [189, 369] on div "BOONDOCK Fall/Winter 2025: [GEOGRAPHIC_DATA]" at bounding box center [271, 370] width 202 height 25
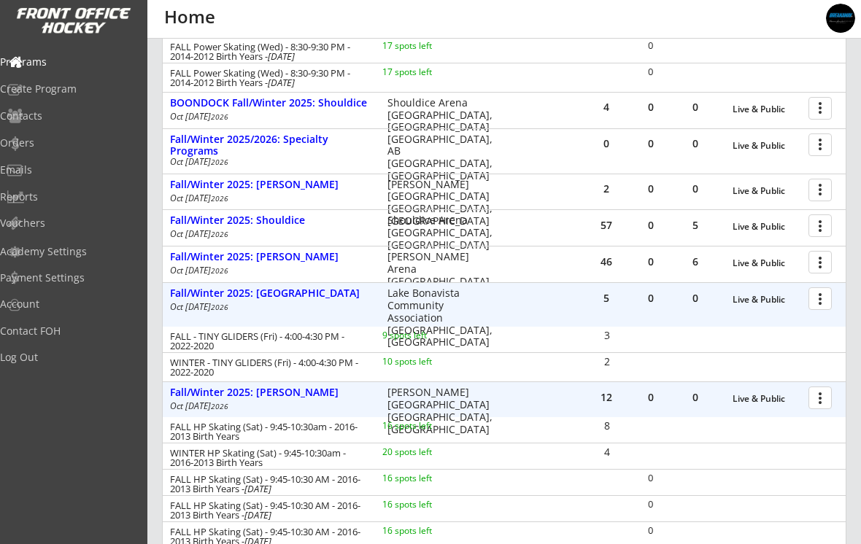
scroll to position [595, 0]
